Goal: Task Accomplishment & Management: Manage account settings

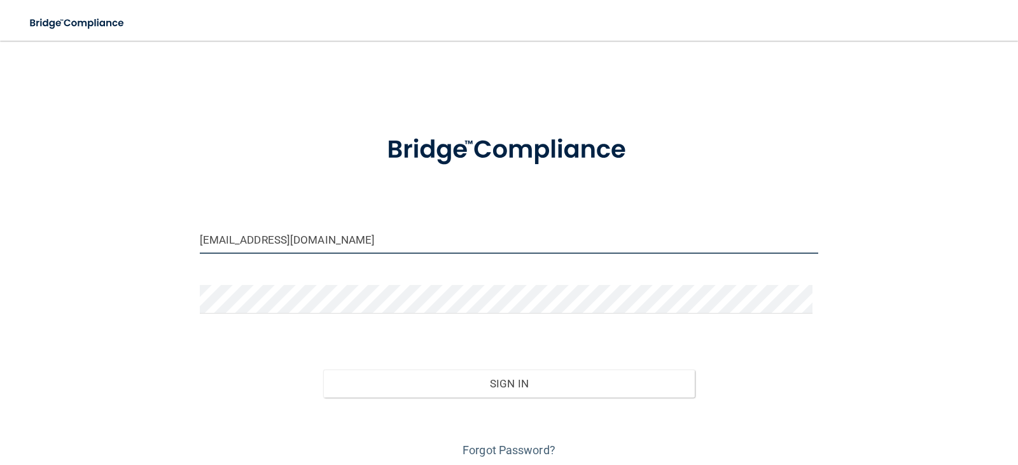
drag, startPoint x: 239, startPoint y: 238, endPoint x: 250, endPoint y: 242, distance: 11.5
click at [239, 238] on input "bigsue9@gmail.com" at bounding box center [509, 239] width 619 height 29
drag, startPoint x: 327, startPoint y: 246, endPoint x: 67, endPoint y: 238, distance: 259.8
click at [67, 238] on div "bigsue9@gmail.com Invalid email/password. You don't have permission to access t…" at bounding box center [509, 256] width 968 height 407
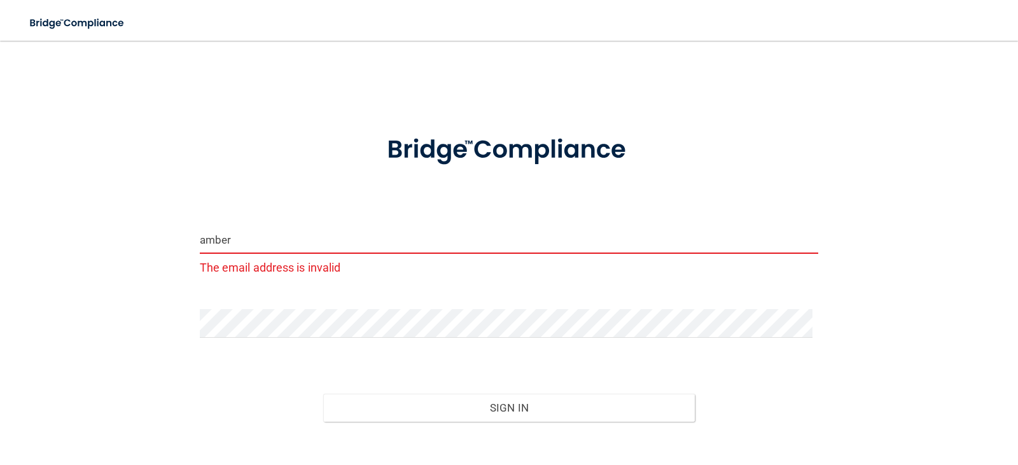
type input "[EMAIL_ADDRESS][PERSON_NAME][DOMAIN_NAME]"
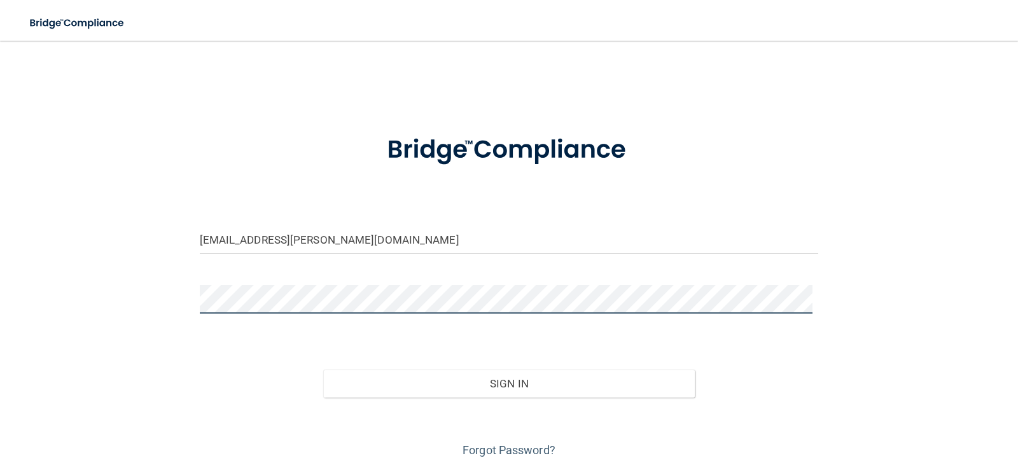
click at [134, 294] on div "amber.jentz@yahoo.com Invalid email/password. You don't have permission to acce…" at bounding box center [509, 256] width 968 height 407
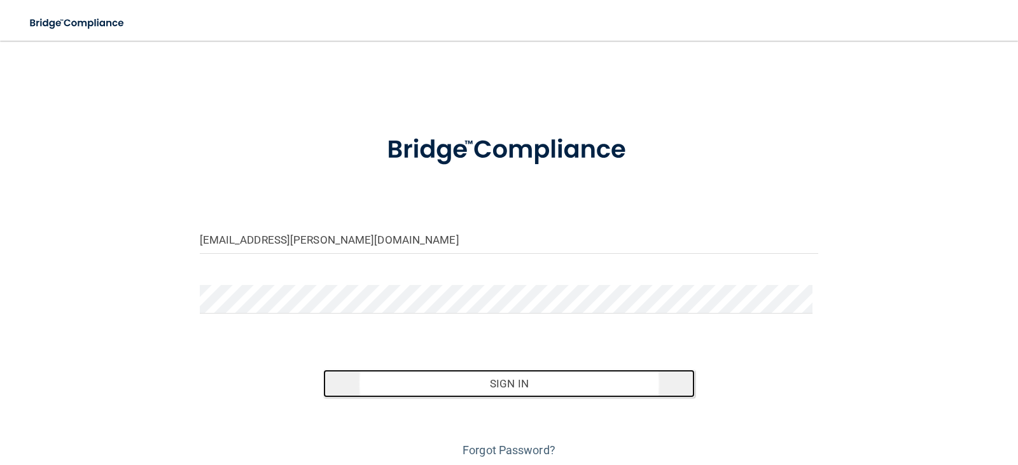
click at [511, 386] on button "Sign In" at bounding box center [509, 384] width 372 height 28
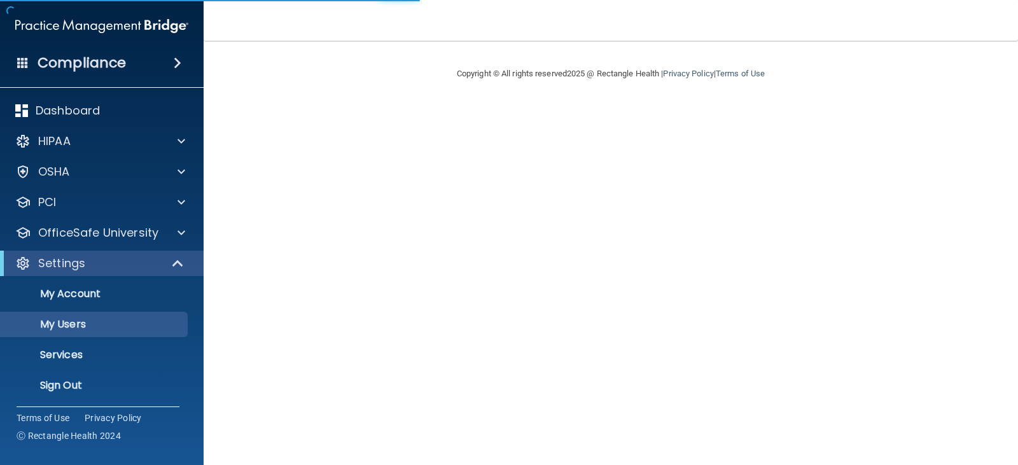
select select "20"
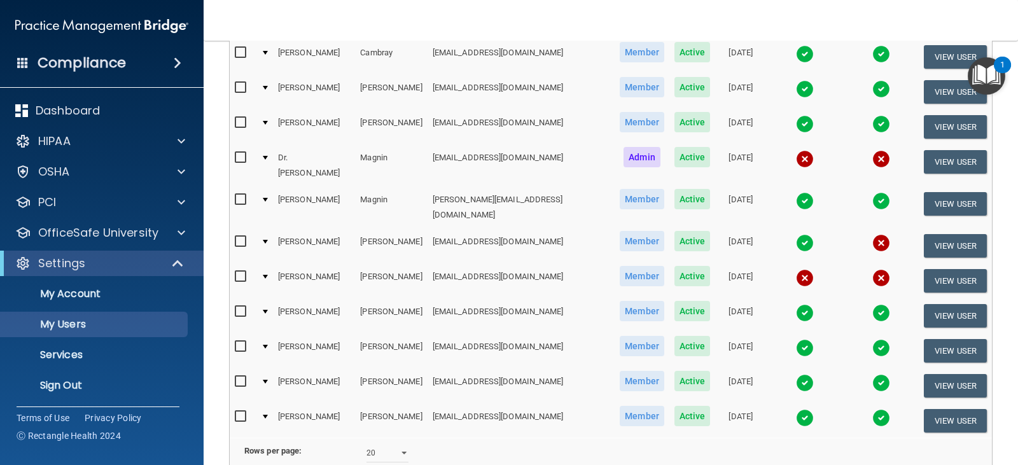
scroll to position [325, 0]
